Goal: Information Seeking & Learning: Check status

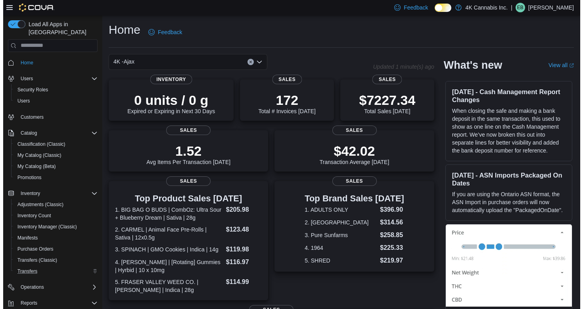
scroll to position [61, 0]
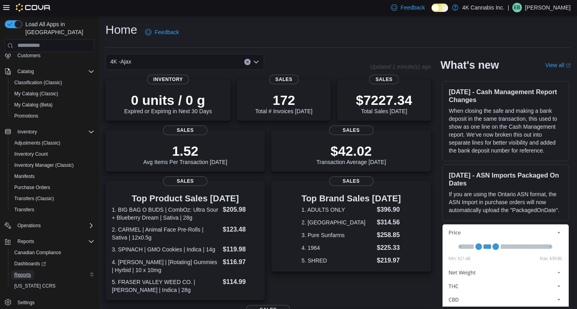
click at [30, 271] on span "Reports" at bounding box center [22, 274] width 17 height 6
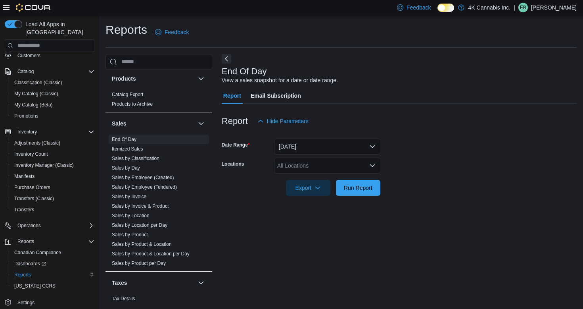
scroll to position [533, 0]
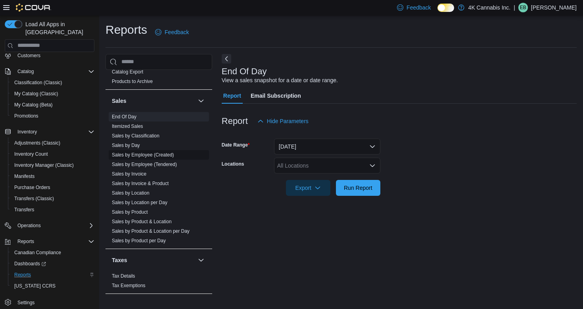
click at [167, 158] on span "Sales by Employee (Created)" at bounding box center [159, 155] width 100 height 10
click at [163, 155] on link "Sales by Employee (Created)" at bounding box center [143, 155] width 62 height 6
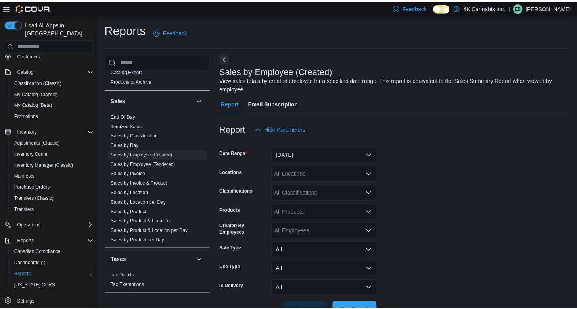
scroll to position [25, 0]
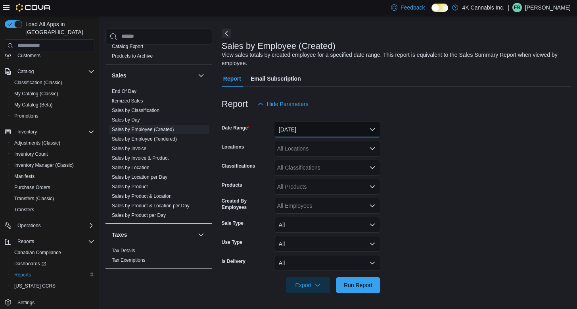
click at [336, 131] on button "Yesterday" at bounding box center [327, 129] width 106 height 16
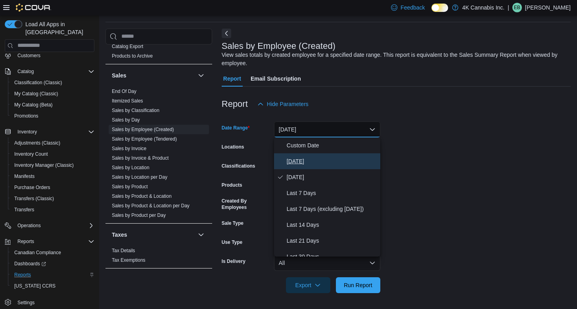
click at [294, 157] on span "Today" at bounding box center [332, 161] width 90 height 10
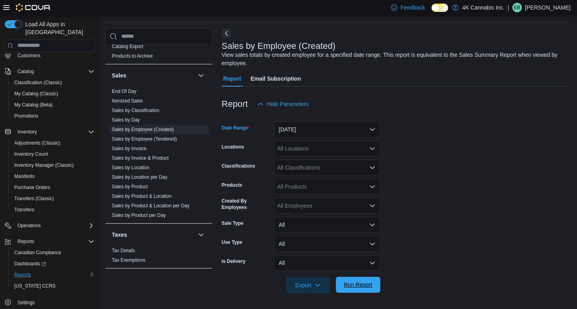
click at [369, 289] on span "Run Report" at bounding box center [358, 285] width 35 height 16
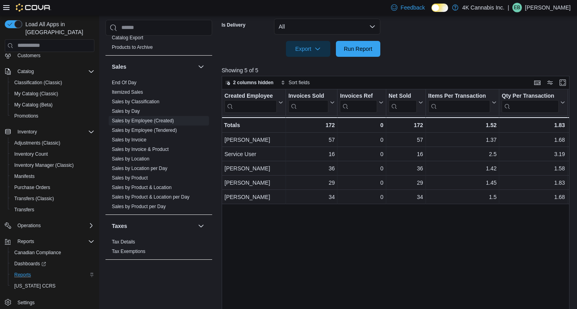
click at [419, 35] on div at bounding box center [398, 38] width 352 height 6
